Goal: Task Accomplishment & Management: Complete application form

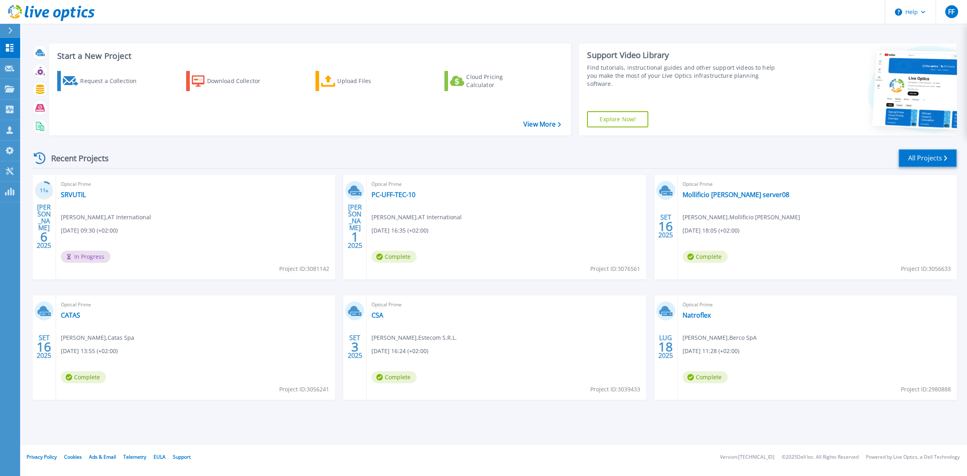
click at [941, 160] on link "All Projects" at bounding box center [928, 158] width 58 height 18
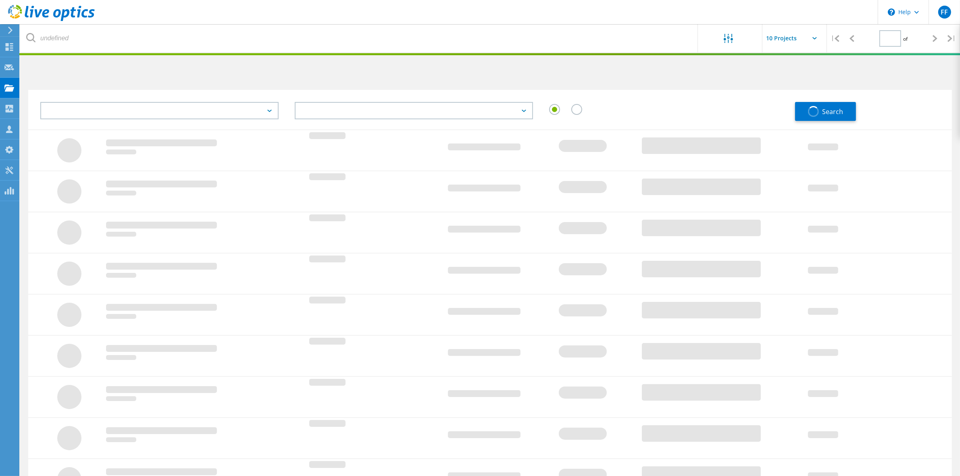
type input "1"
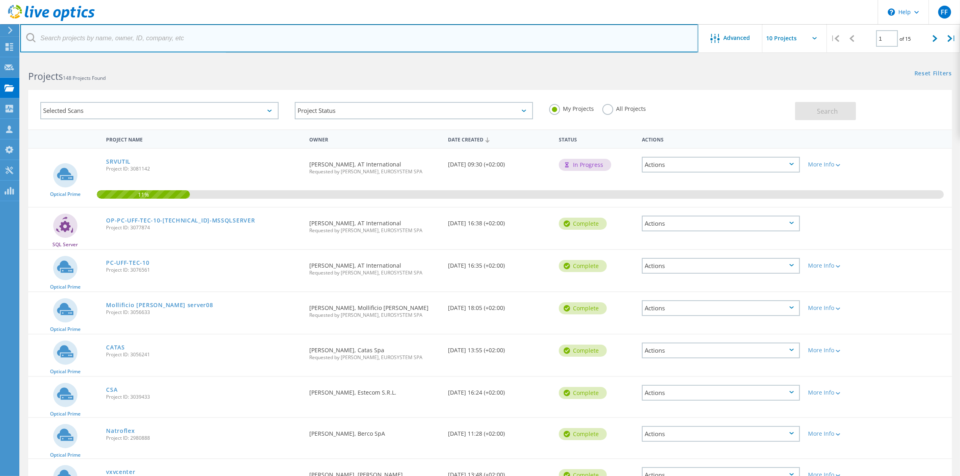
click at [101, 43] on input "text" at bounding box center [359, 38] width 678 height 28
type input "rinaldi"
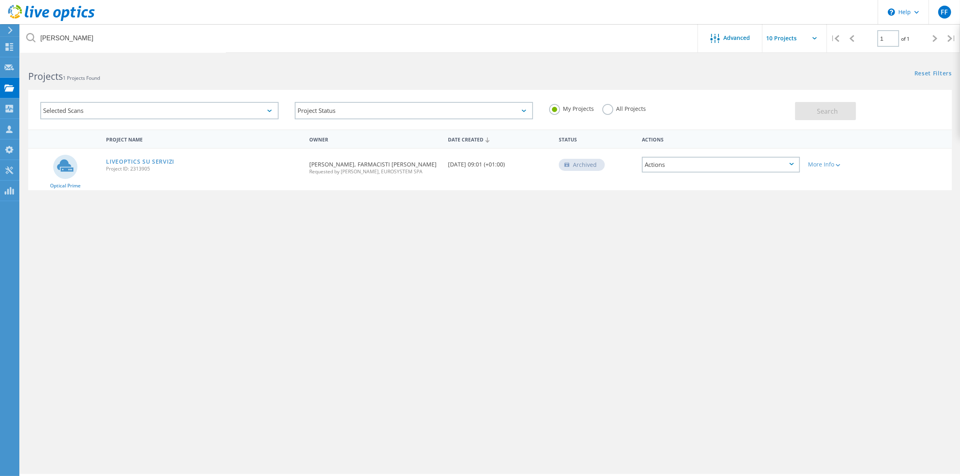
click at [137, 156] on div "LIVEOPTICS SU SERVIZI Project ID: 2313905" at bounding box center [203, 164] width 203 height 31
click at [141, 161] on link "LIVEOPTICS SU SERVIZI" at bounding box center [140, 162] width 68 height 6
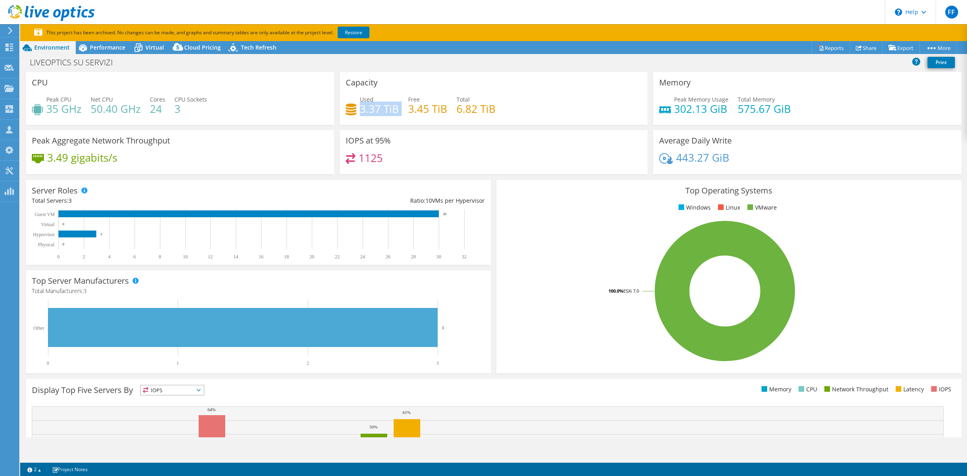
drag, startPoint x: 359, startPoint y: 108, endPoint x: 402, endPoint y: 111, distance: 43.2
click at [402, 111] on div "Used 3.37 TiB Free 3.45 TiB Total 6.82 TiB" at bounding box center [494, 108] width 296 height 26
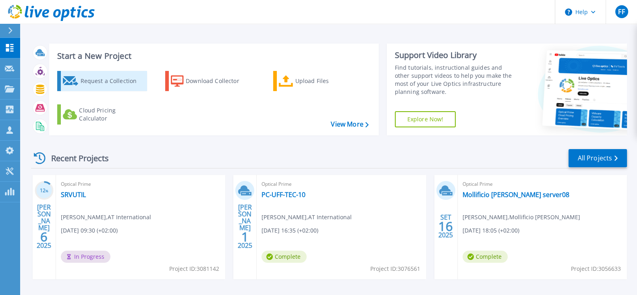
click at [123, 77] on div "Request a Collection" at bounding box center [112, 81] width 64 height 16
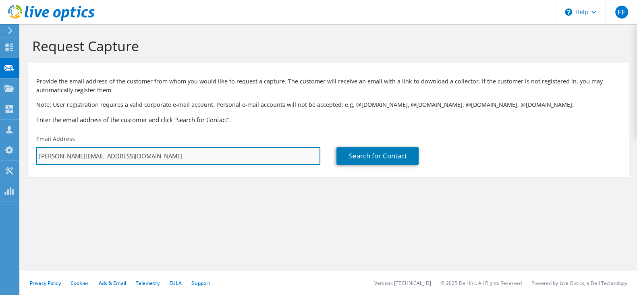
click at [98, 150] on input "[PERSON_NAME][EMAIL_ADDRESS][DOMAIN_NAME]" at bounding box center [178, 156] width 284 height 18
paste input "alan.gardini@cocif.com"
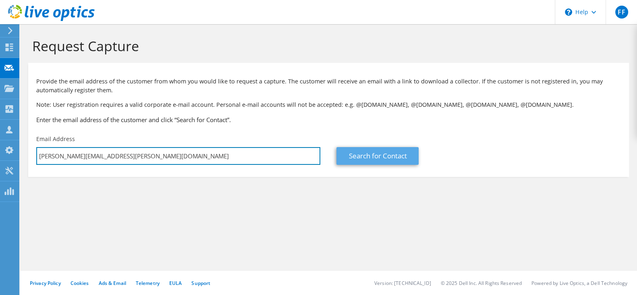
type input "alan.gardini@cocif.com"
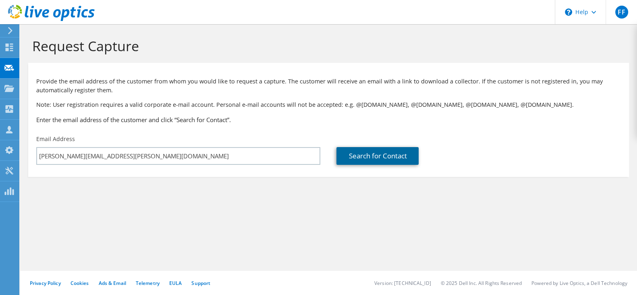
click at [353, 150] on link "Search for Contact" at bounding box center [378, 156] width 82 height 18
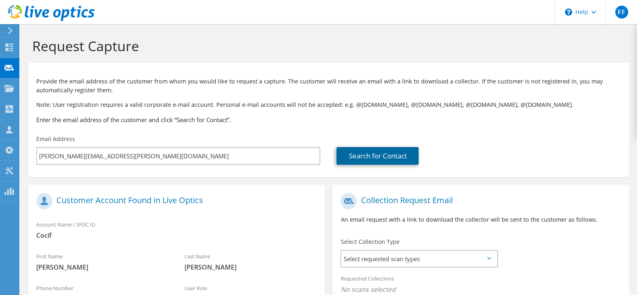
scroll to position [134, 0]
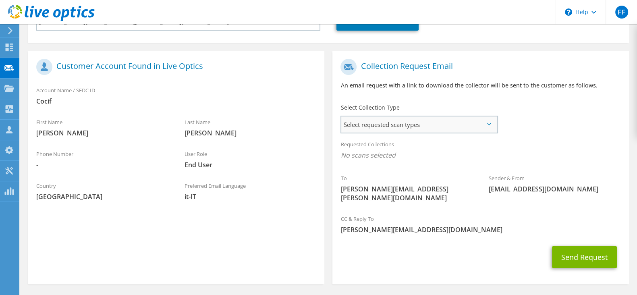
click at [377, 131] on span "Select requested scan types" at bounding box center [418, 124] width 155 height 16
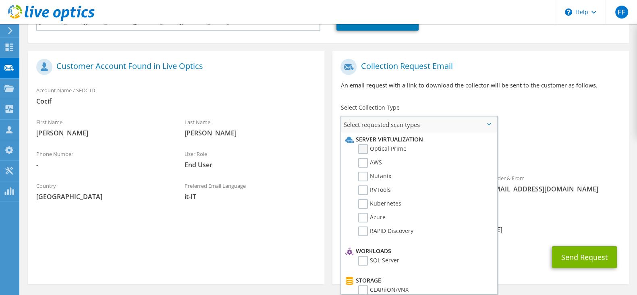
click at [367, 148] on label "Optical Prime" at bounding box center [382, 149] width 48 height 10
click at [0, 0] on input "Optical Prime" at bounding box center [0, 0] width 0 height 0
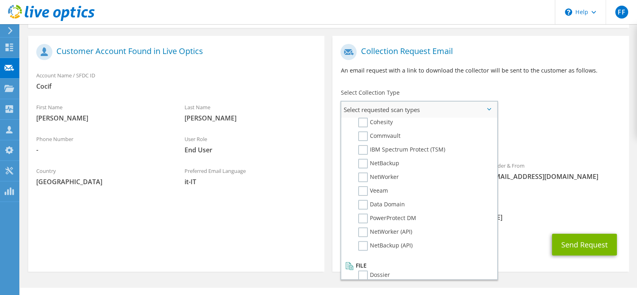
scroll to position [157, 0]
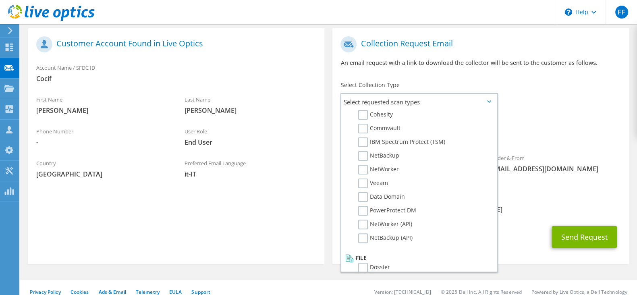
click at [522, 212] on div "CC & Reply To francesco.fallica@eurosystem.it" at bounding box center [481, 206] width 296 height 32
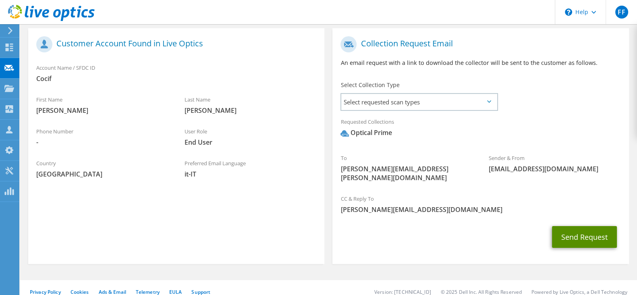
click at [578, 226] on button "Send Request" at bounding box center [584, 237] width 65 height 22
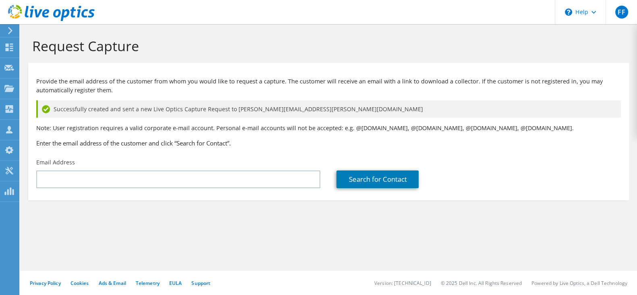
type input "[PERSON_NAME][EMAIL_ADDRESS][DOMAIN_NAME]"
